Goal: Task Accomplishment & Management: Manage account settings

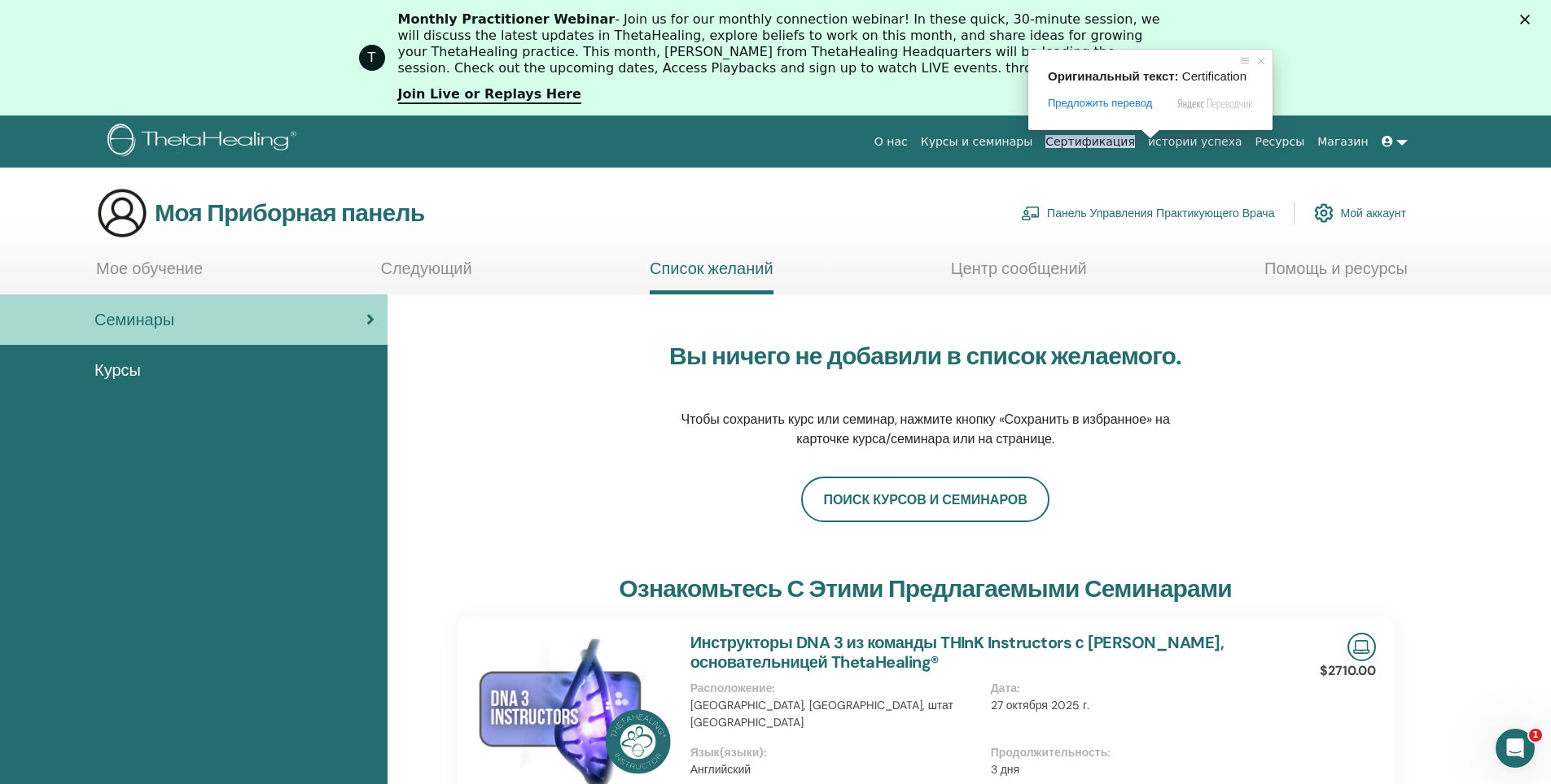
click at [1132, 141] on ya-tr-span "Сертификация" at bounding box center [1090, 141] width 90 height 13
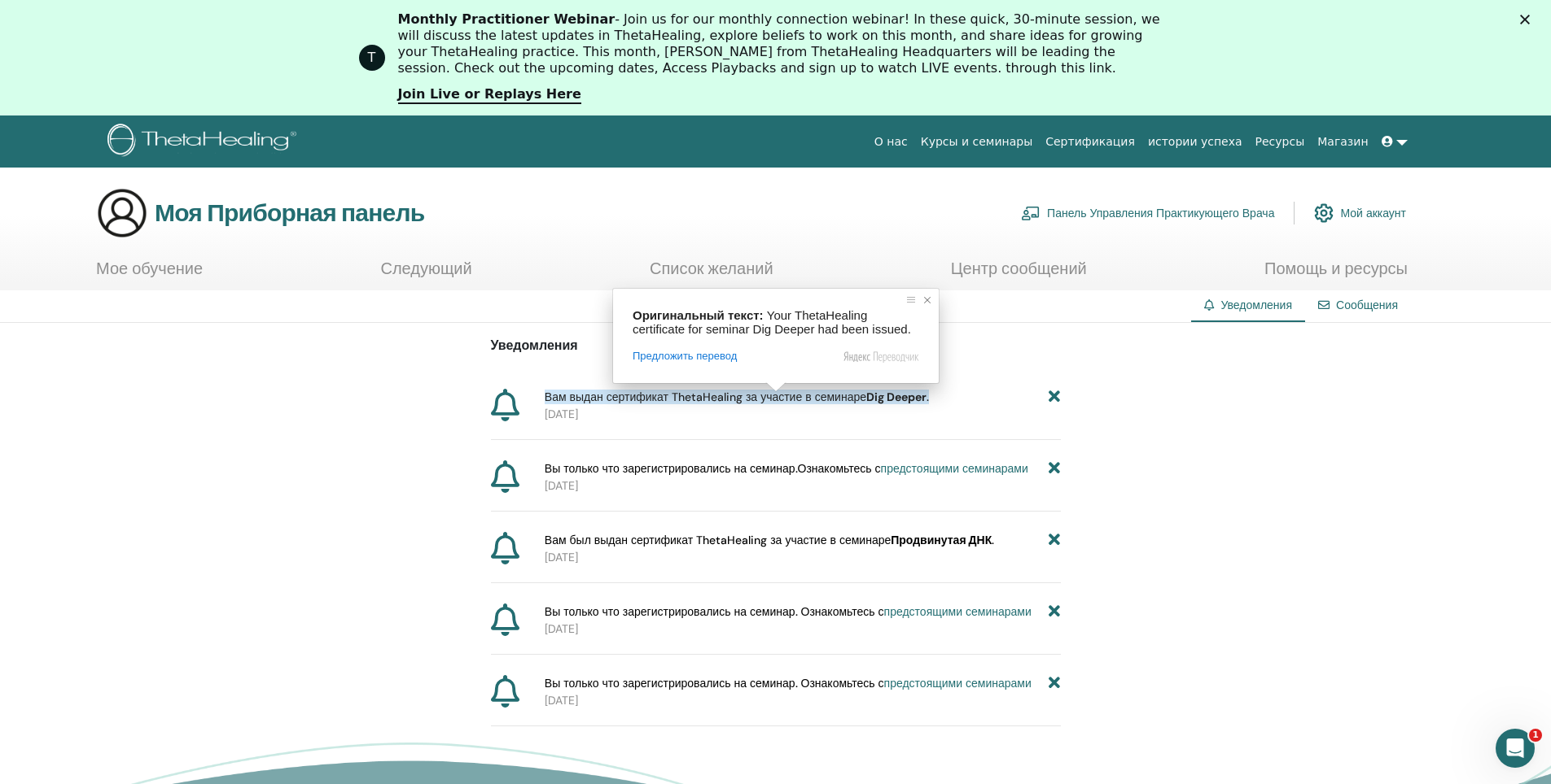
click at [926, 305] on span at bounding box center [927, 300] width 16 height 16
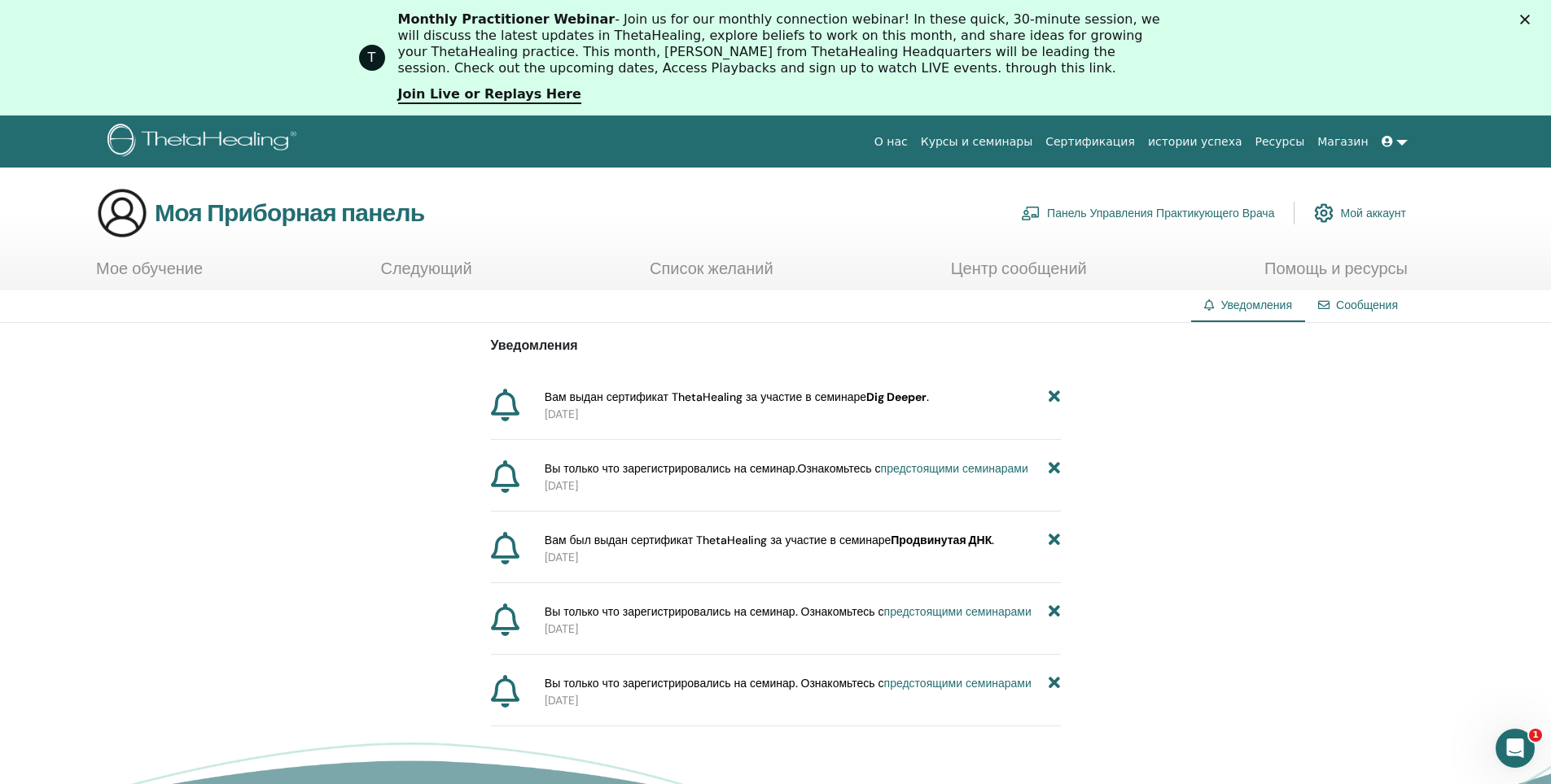
click at [905, 397] on ya-tr-span "Dig Deeper" at bounding box center [895, 396] width 60 height 14
click at [507, 407] on icon at bounding box center [505, 405] width 29 height 32
click at [1384, 139] on icon at bounding box center [1387, 141] width 12 height 12
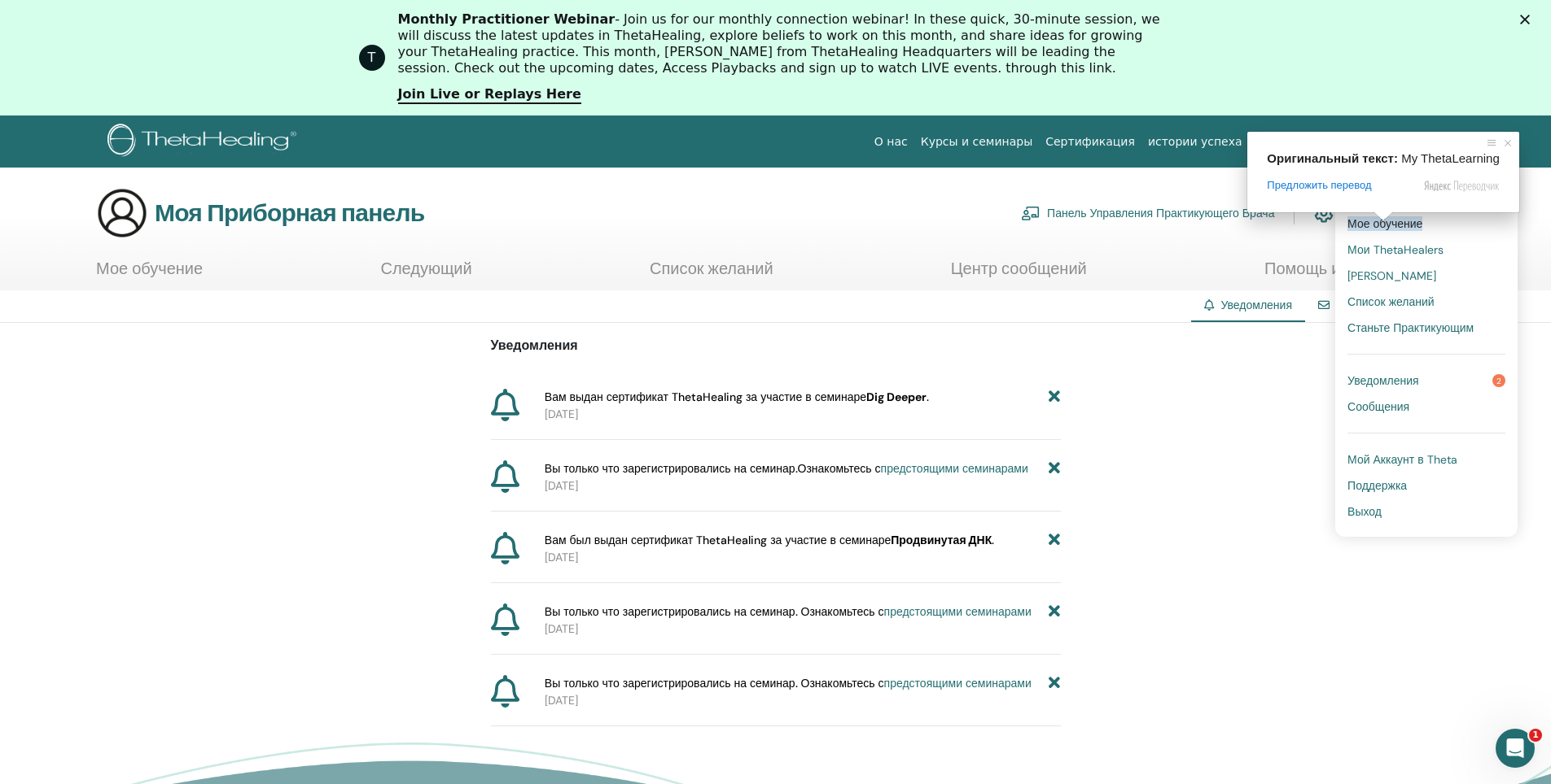
click at [1381, 221] on span at bounding box center [1384, 216] width 21 height 10
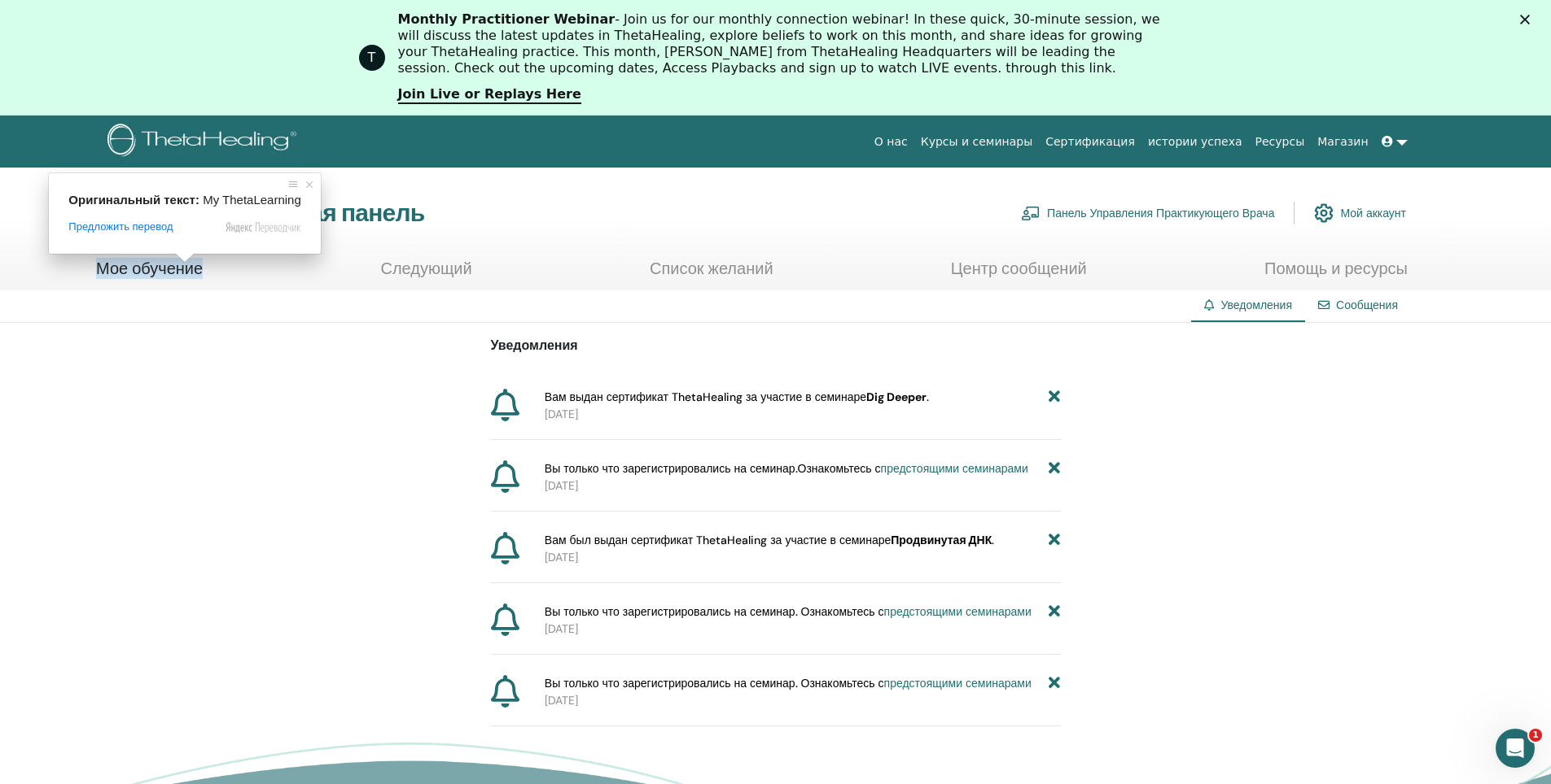
click at [183, 268] on ya-tr-span "Мое обучение" at bounding box center [149, 268] width 107 height 21
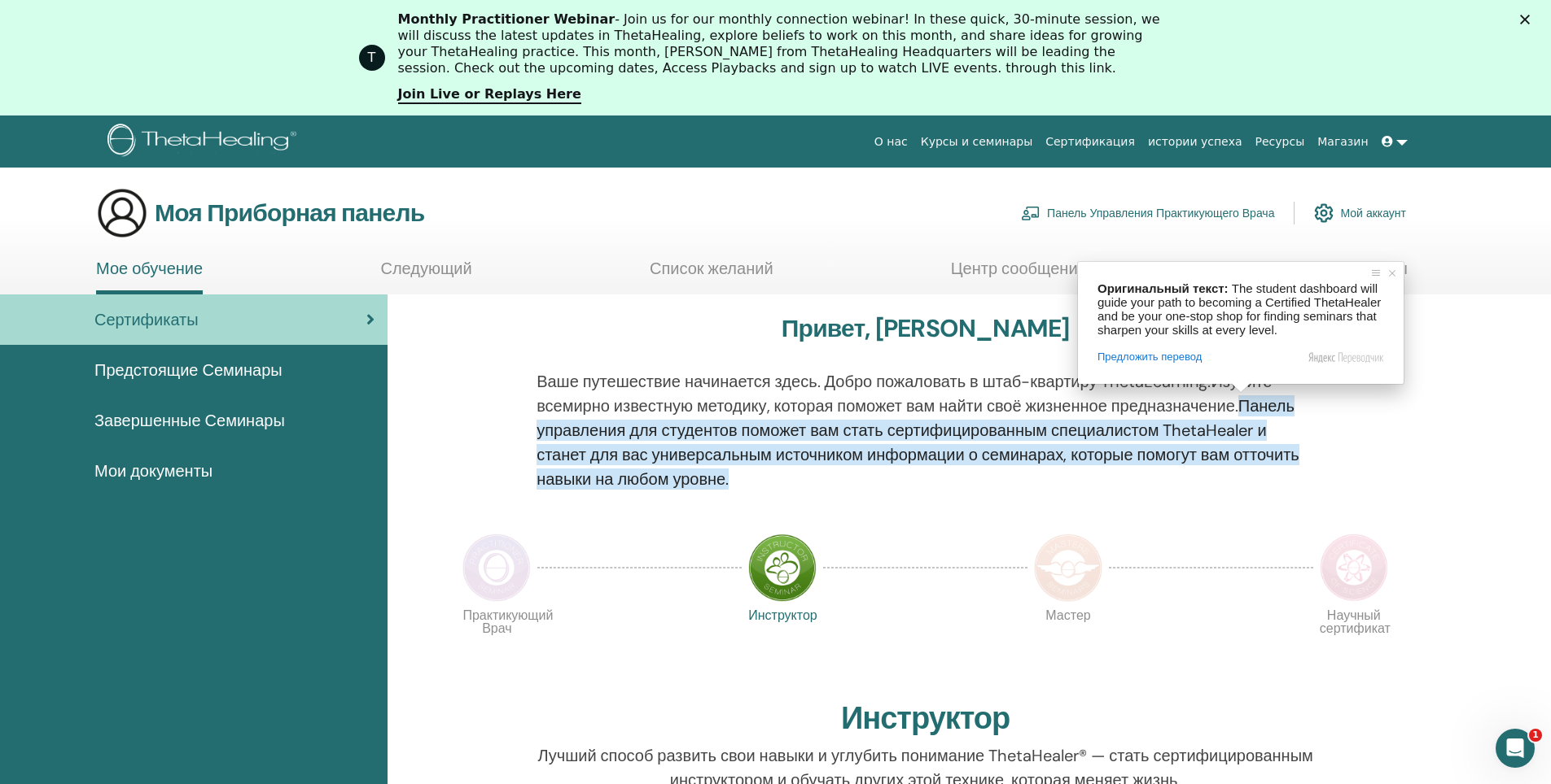
click at [176, 471] on ya-tr-span "Мои документы" at bounding box center [153, 472] width 118 height 21
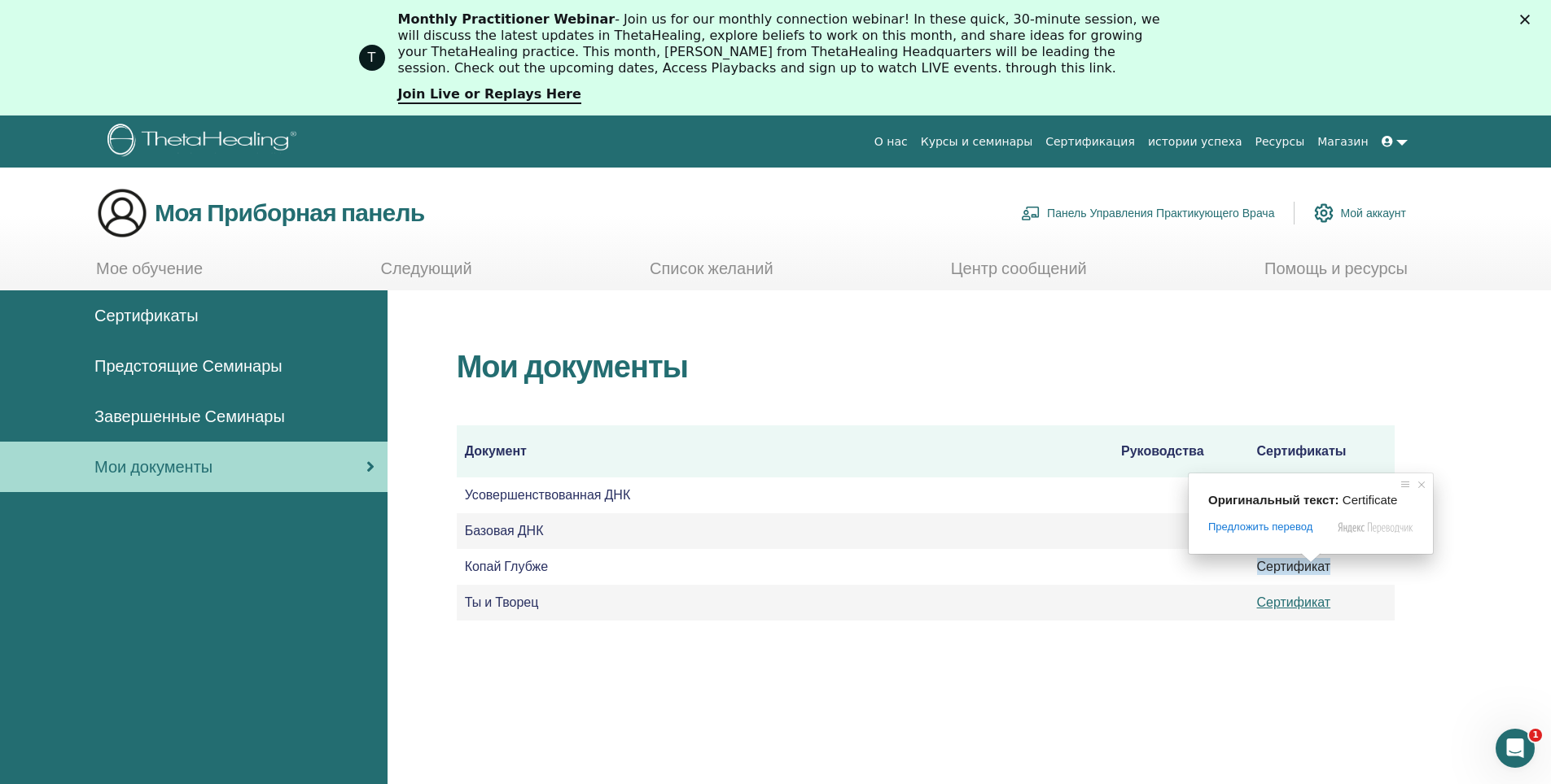
click at [1306, 567] on ya-tr-span "Сертификат" at bounding box center [1294, 567] width 74 height 17
